Goal: Communication & Community: Connect with others

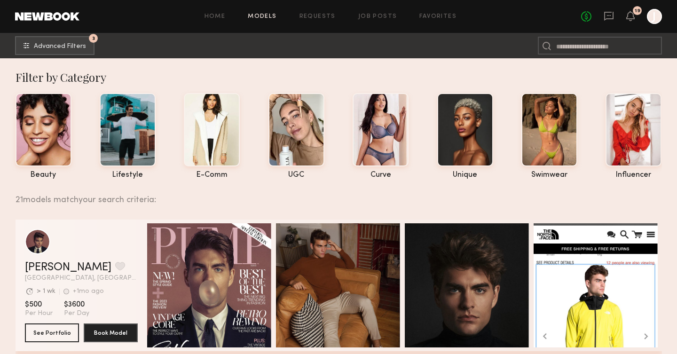
scroll to position [204, 0]
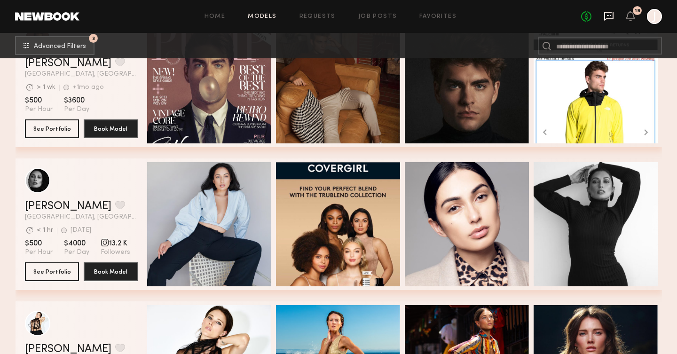
click at [608, 16] on icon at bounding box center [609, 16] width 10 height 10
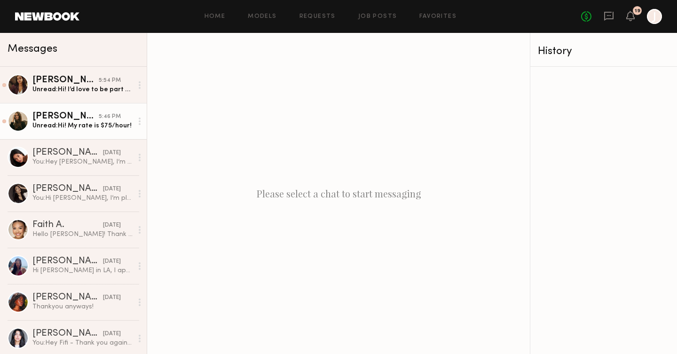
click at [82, 117] on div "Diana F." at bounding box center [65, 116] width 66 height 9
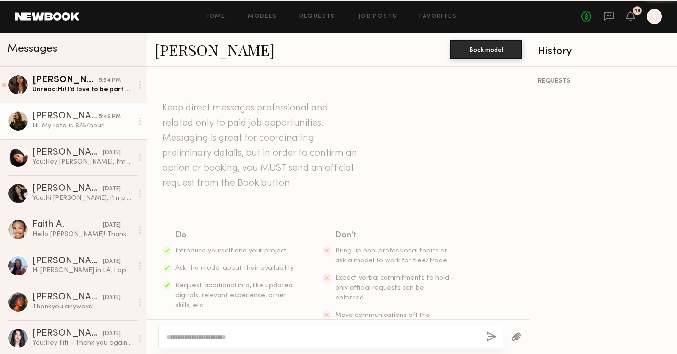
scroll to position [234, 0]
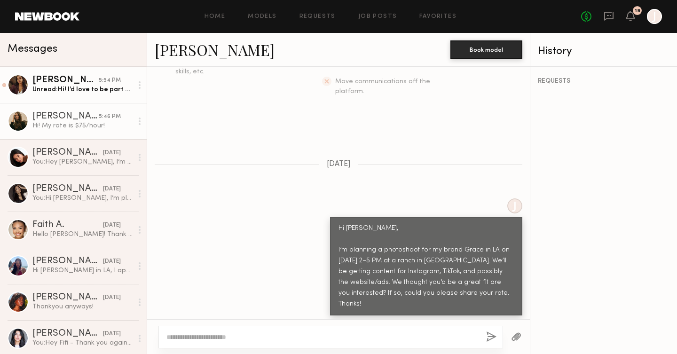
click at [83, 86] on div "Unread: Hi! I’d love to be part of it. My rate is 150/hr" at bounding box center [82, 89] width 100 height 9
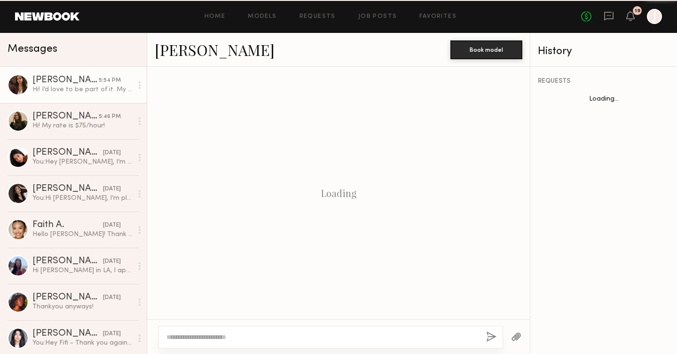
scroll to position [234, 0]
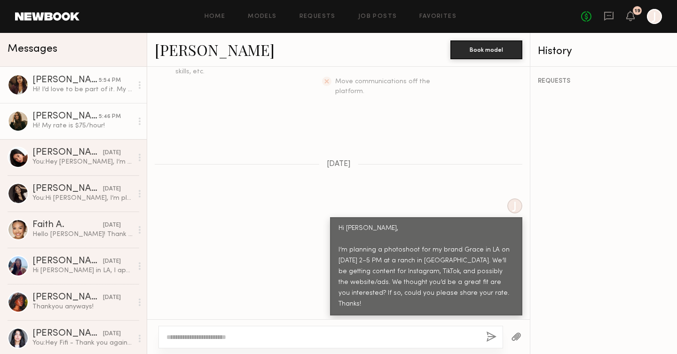
click at [73, 114] on div "Diana F." at bounding box center [65, 116] width 66 height 9
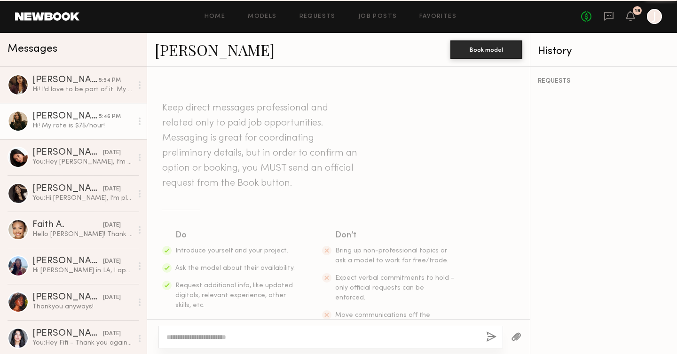
scroll to position [234, 0]
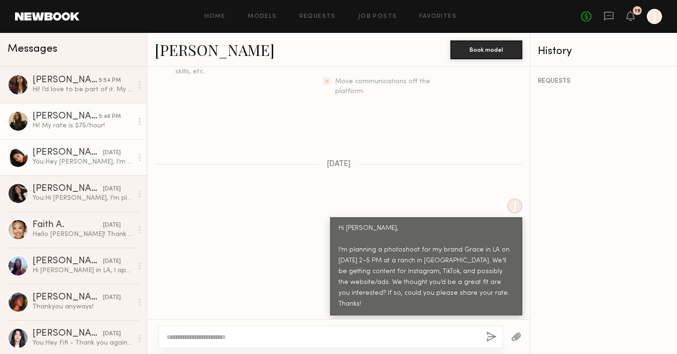
click at [87, 156] on div "Giti T." at bounding box center [67, 152] width 71 height 9
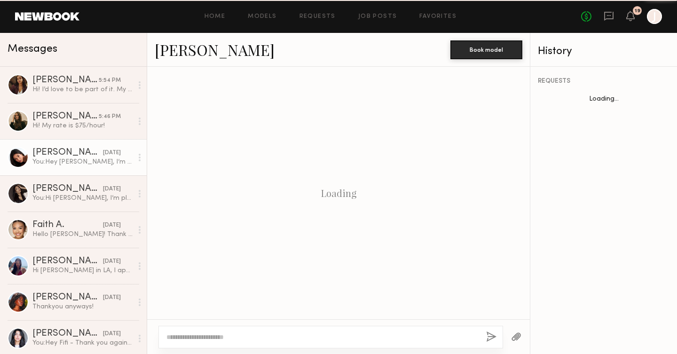
scroll to position [1018, 0]
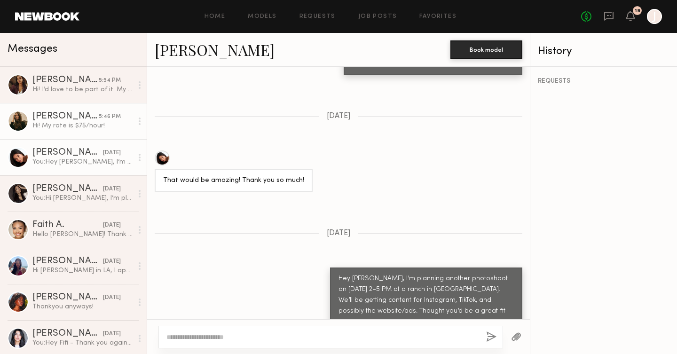
click at [87, 125] on div "Hi! My rate is $75/hour!" at bounding box center [82, 125] width 100 height 9
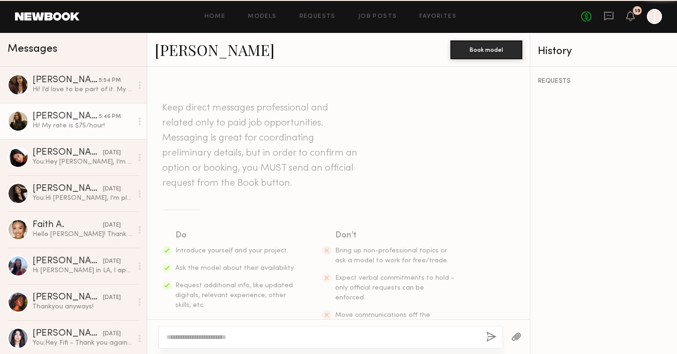
scroll to position [234, 0]
